Goal: Task Accomplishment & Management: Use online tool/utility

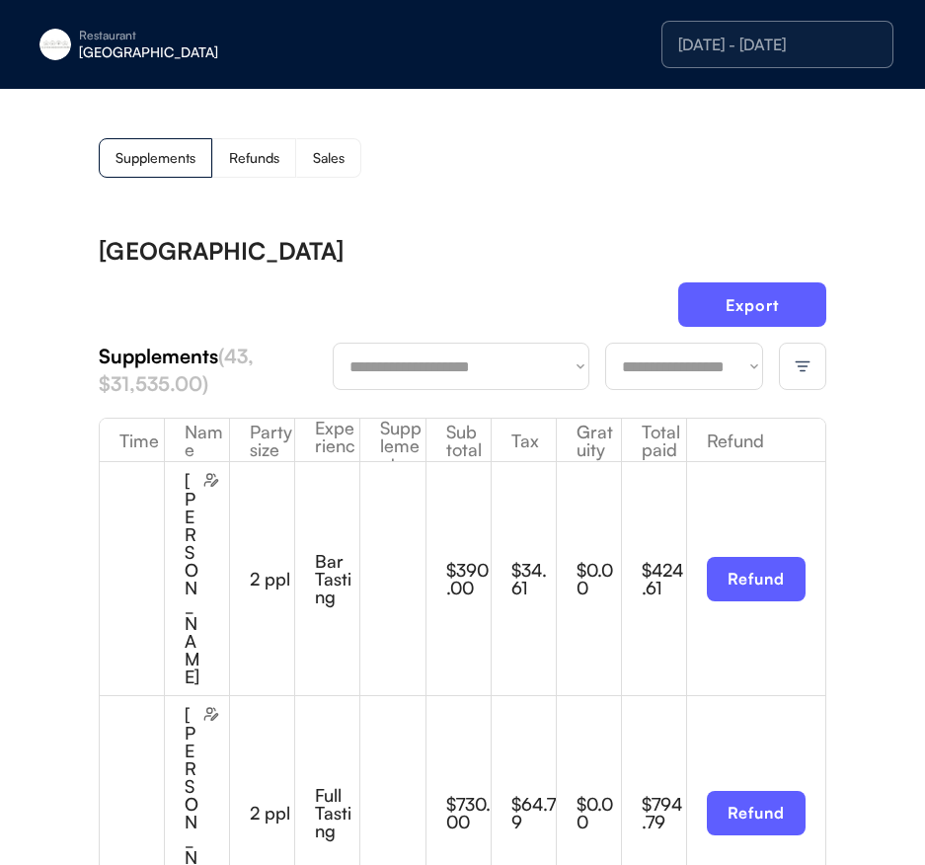
click at [552, 150] on div "Supplements Refunds Sales" at bounding box center [463, 157] width 728 height 39
click at [543, 175] on div "Supplements Refunds Sales" at bounding box center [463, 157] width 728 height 39
click at [640, 370] on select "**********" at bounding box center [684, 366] width 158 height 47
click at [766, 291] on button "Export" at bounding box center [752, 304] width 148 height 44
drag, startPoint x: 399, startPoint y: 254, endPoint x: 331, endPoint y: 230, distance: 72.1
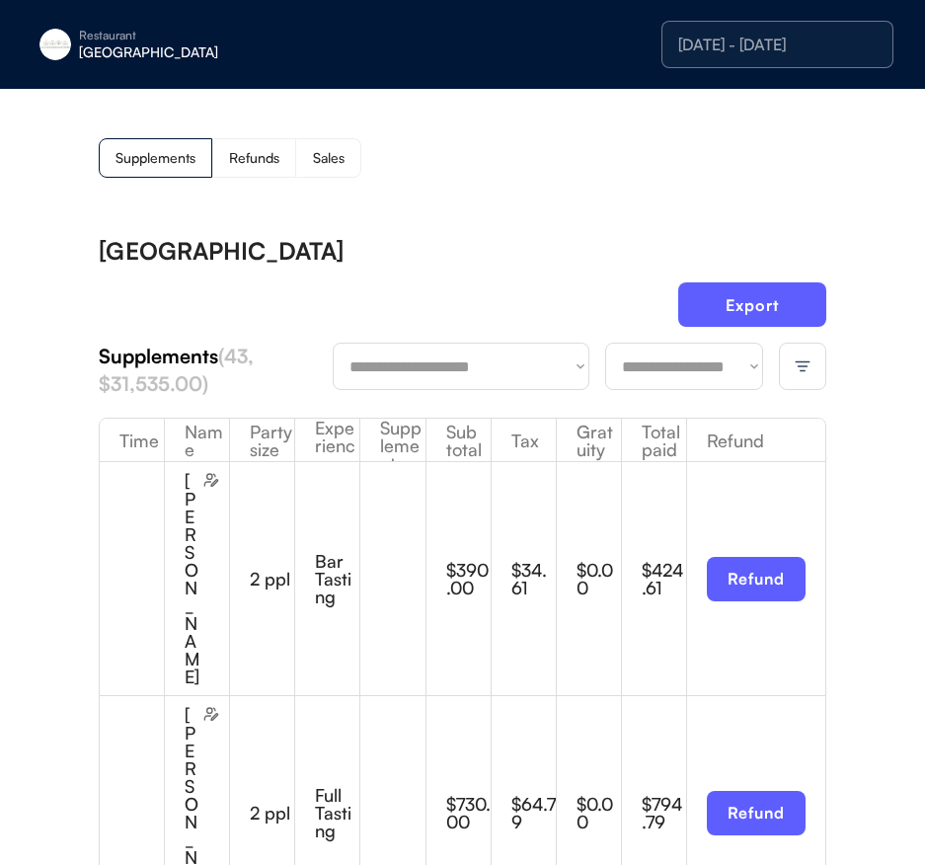
click at [396, 253] on div "[GEOGRAPHIC_DATA]" at bounding box center [463, 251] width 728 height 24
drag, startPoint x: 96, startPoint y: 59, endPoint x: 99, endPoint y: 76, distance: 17.0
click at [96, 59] on div "[GEOGRAPHIC_DATA]" at bounding box center [203, 52] width 249 height 14
click at [128, 45] on div "[GEOGRAPHIC_DATA]" at bounding box center [203, 52] width 249 height 14
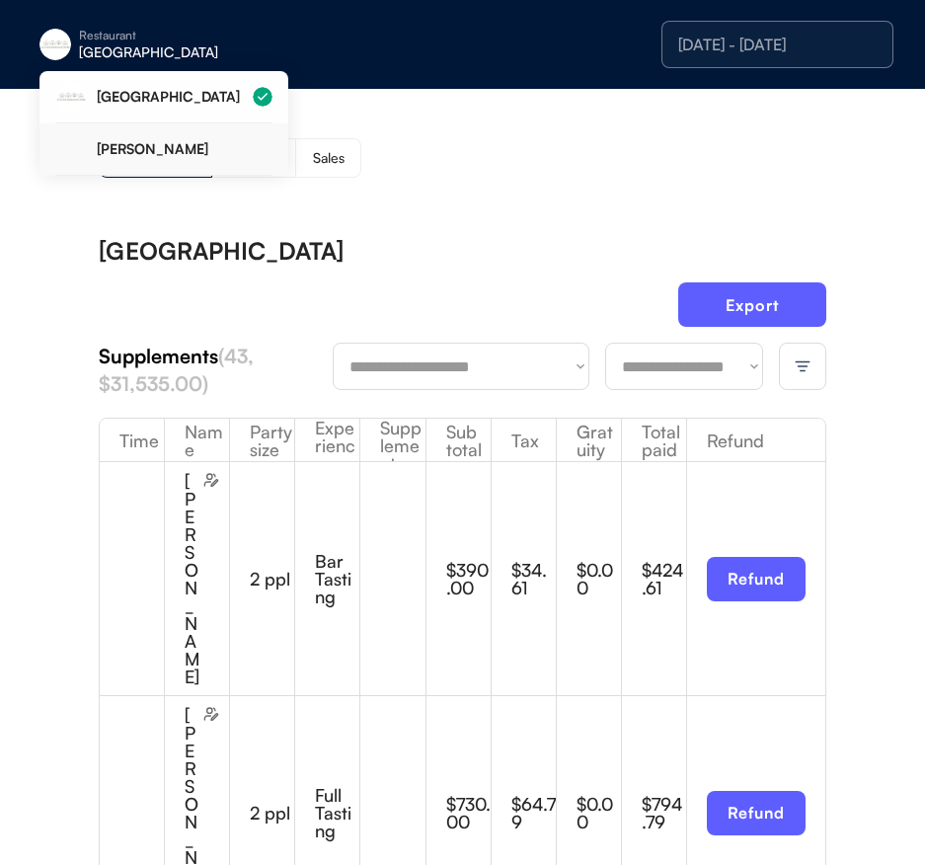
click at [155, 142] on div "[PERSON_NAME]" at bounding box center [185, 149] width 176 height 14
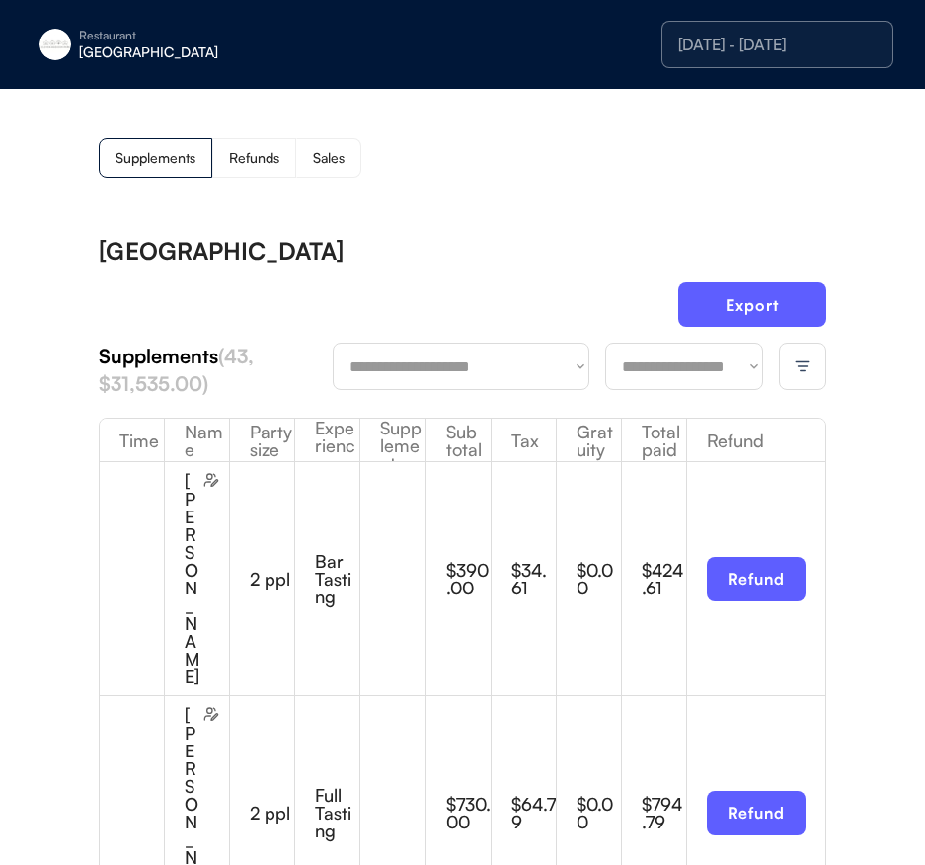
click at [492, 170] on div "Supplements Refunds Sales" at bounding box center [463, 157] width 728 height 39
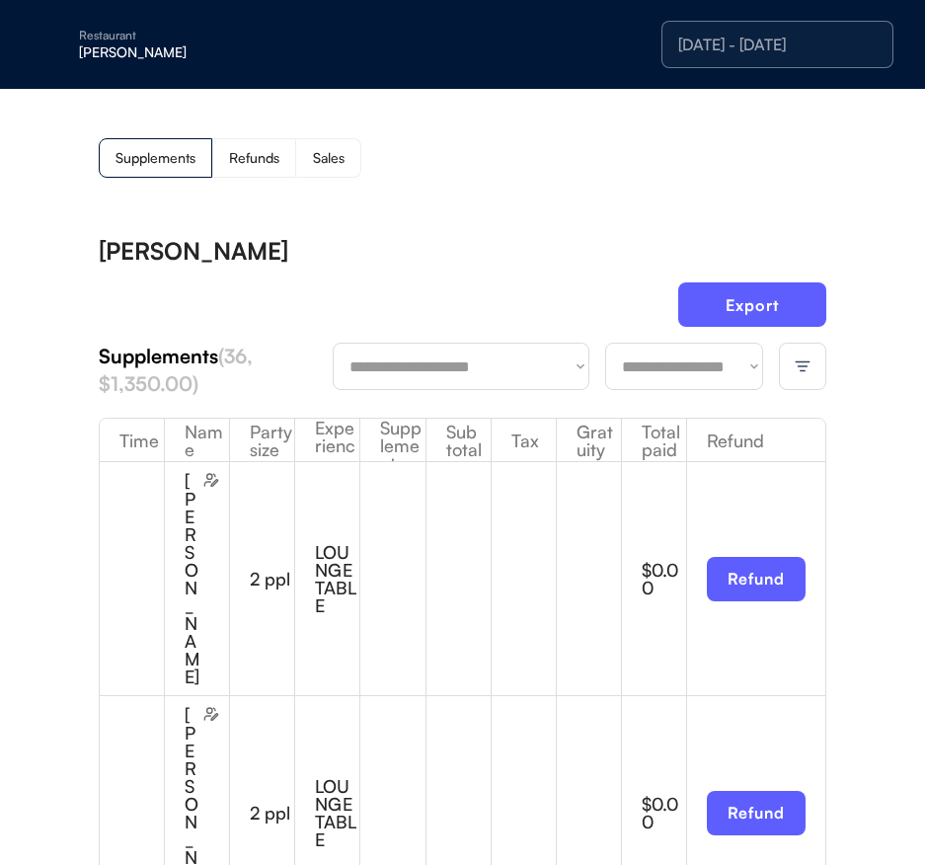
click at [806, 358] on img at bounding box center [803, 366] width 18 height 18
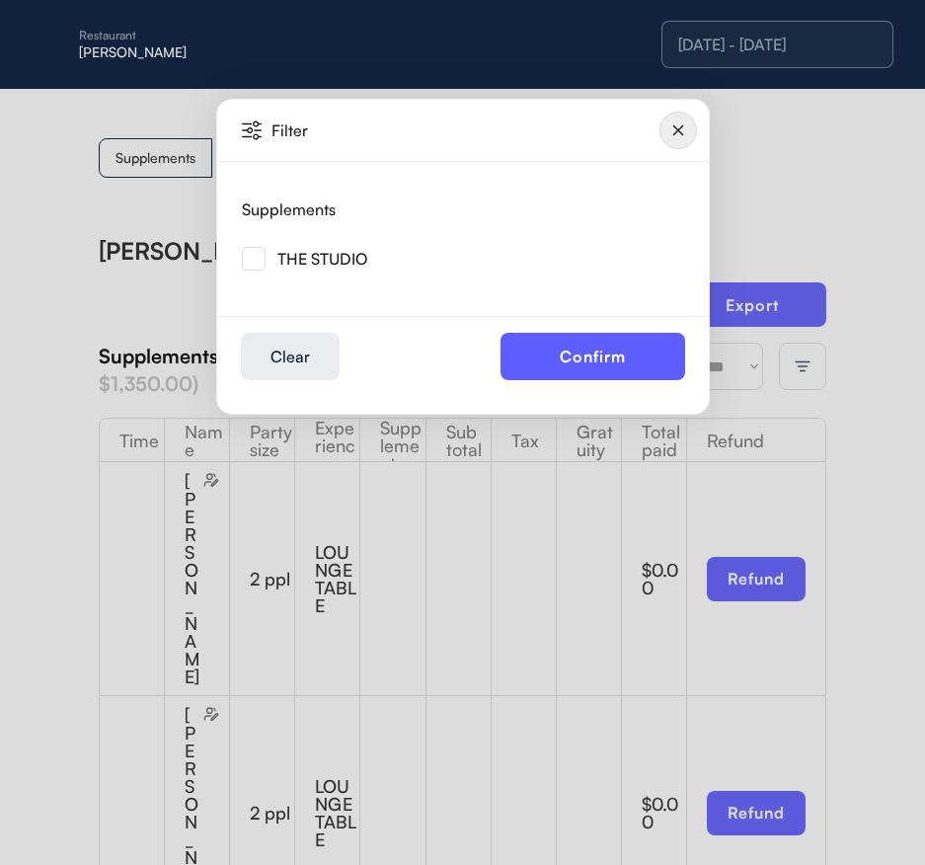
click at [319, 263] on div "THE STUDIO" at bounding box center [322, 259] width 90 height 16
drag, startPoint x: 263, startPoint y: 255, endPoint x: 314, endPoint y: 276, distance: 55.4
click at [263, 255] on img at bounding box center [254, 259] width 24 height 24
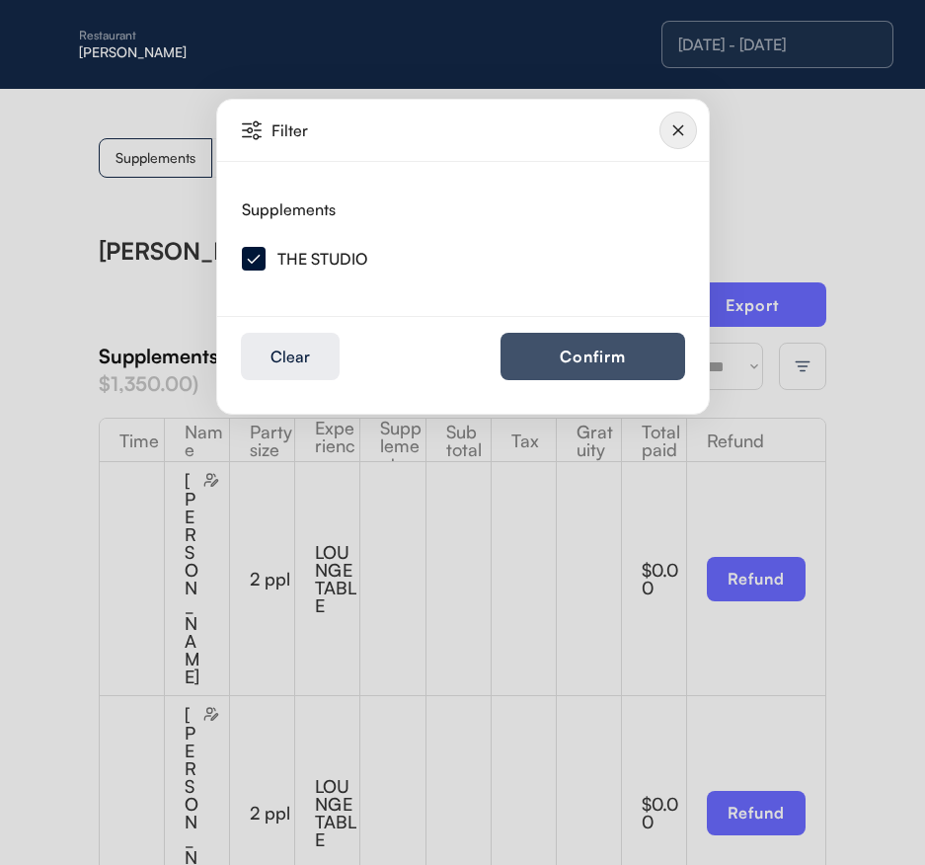
click at [555, 354] on button "Confirm" at bounding box center [593, 356] width 185 height 47
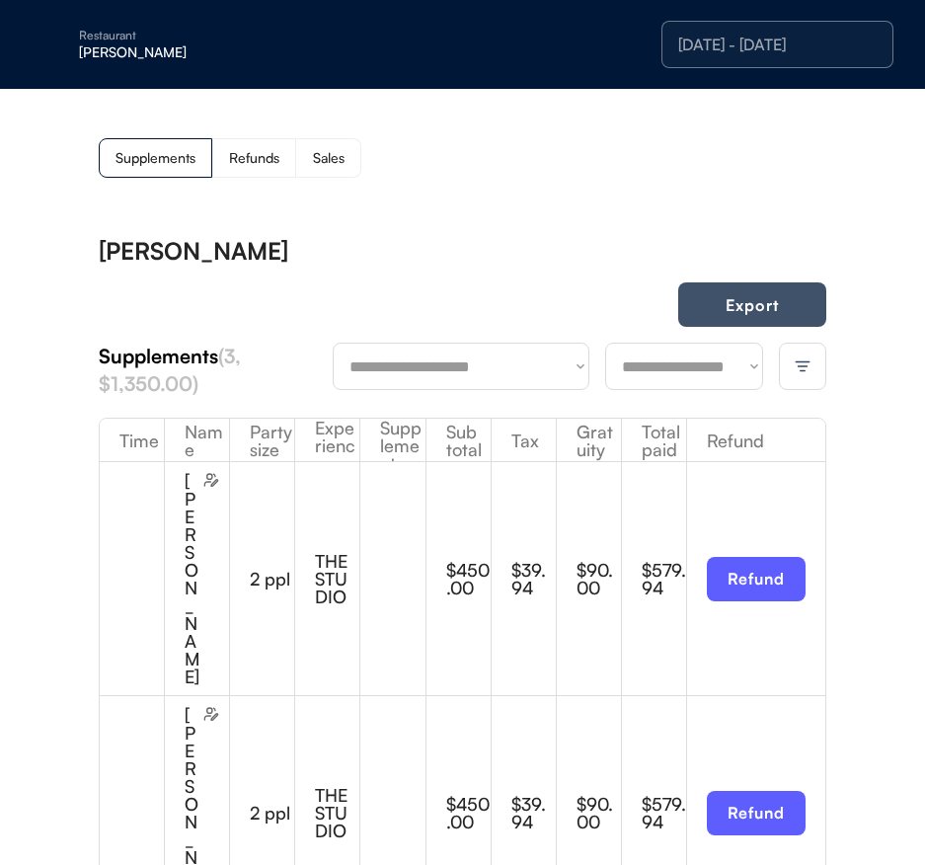
click at [747, 300] on button "Export" at bounding box center [752, 304] width 148 height 44
